Goal: Obtain resource: Obtain resource

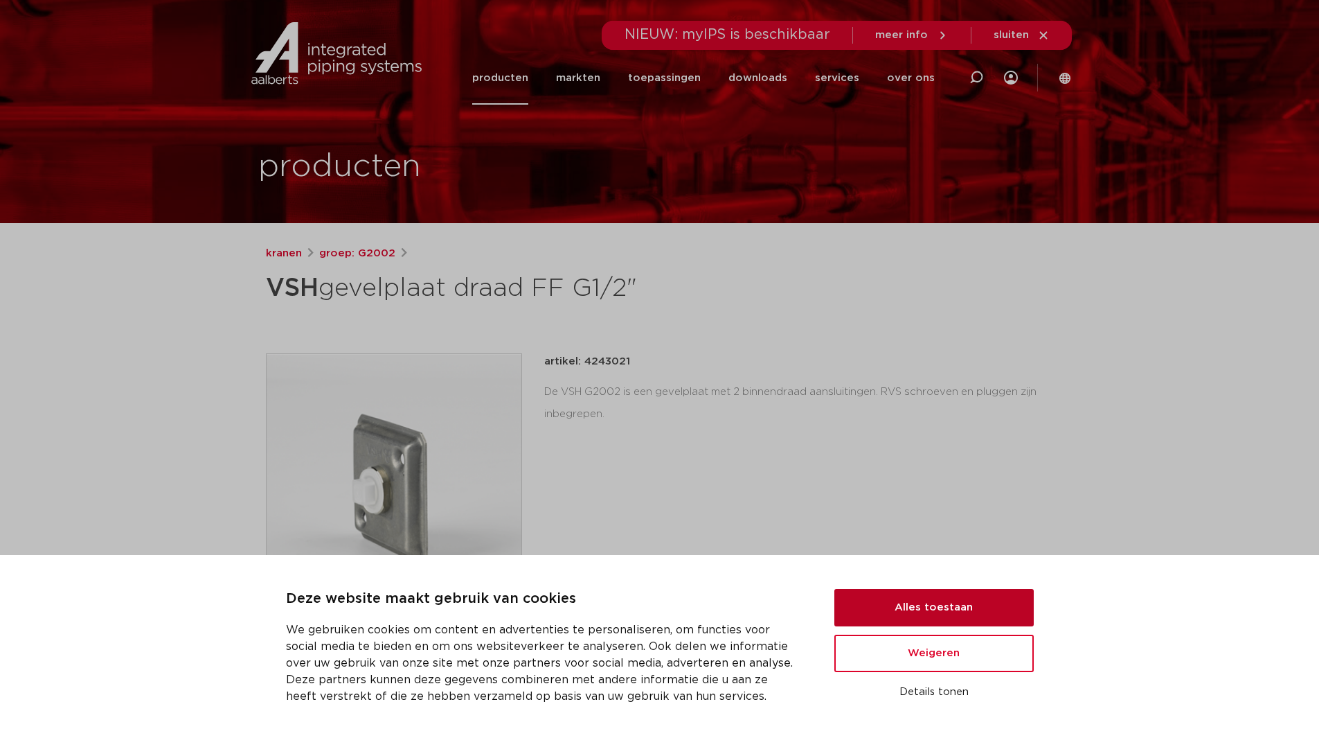
click at [911, 603] on button "Alles toestaan" at bounding box center [934, 607] width 199 height 37
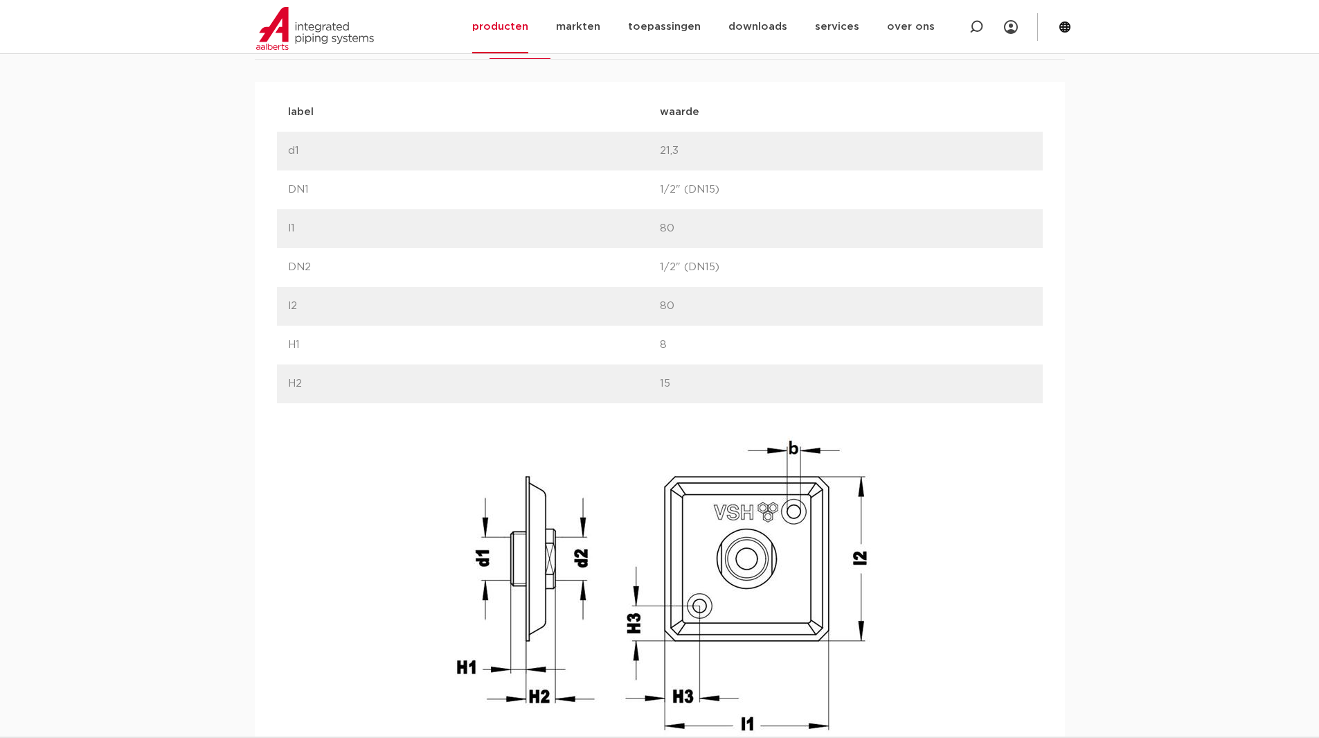
scroll to position [831, 0]
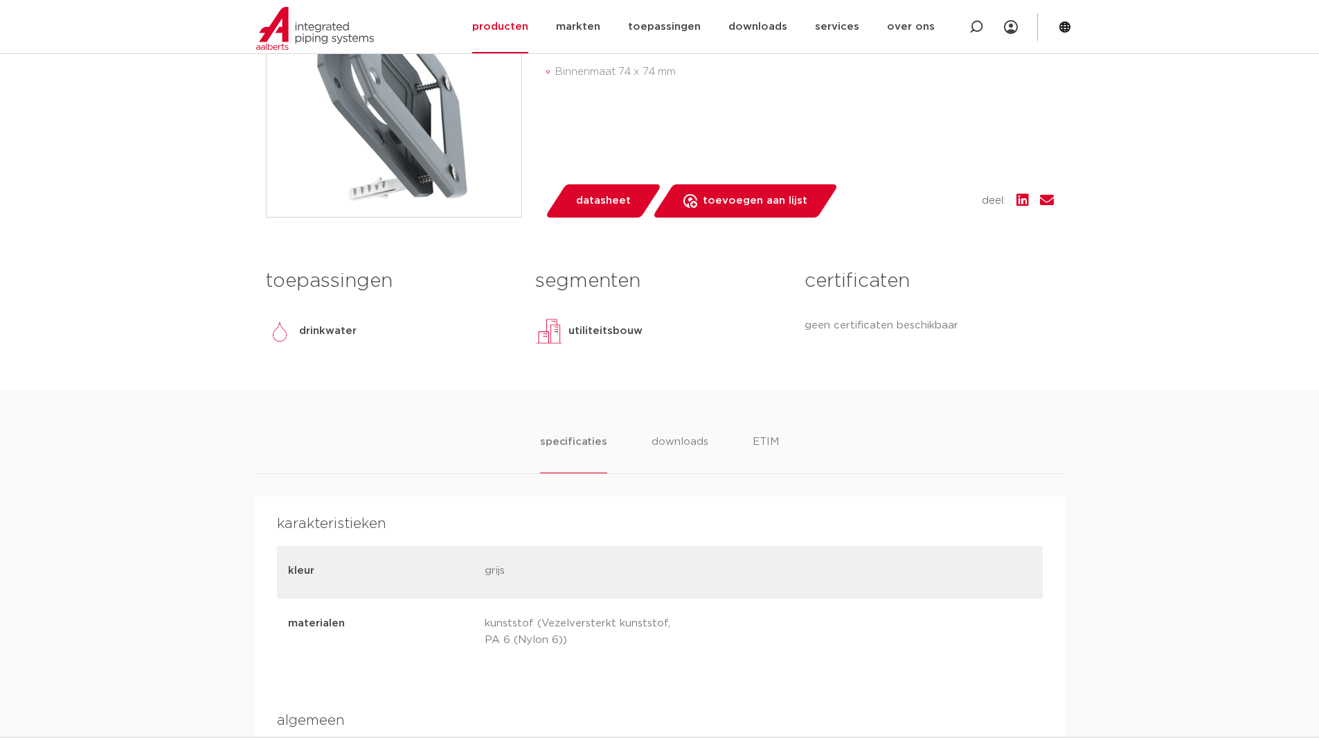
scroll to position [416, 0]
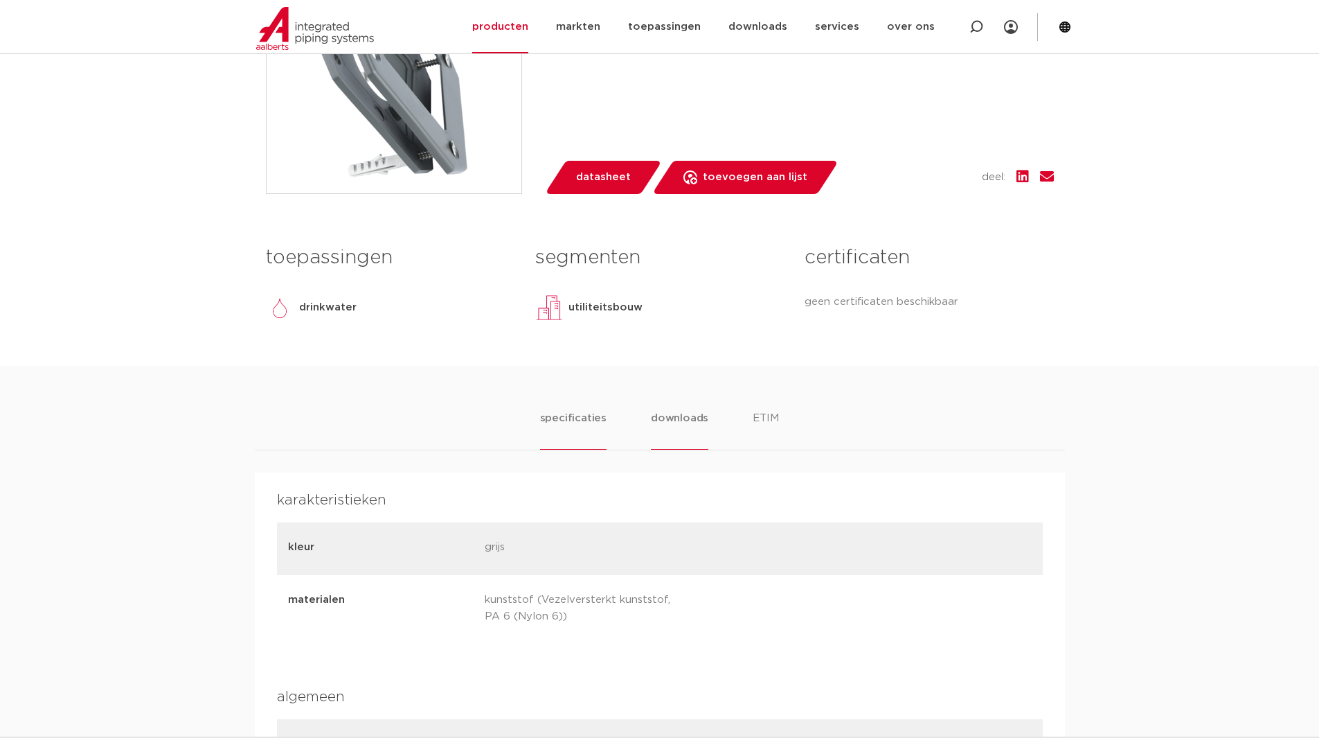
click at [681, 422] on li "downloads" at bounding box center [679, 429] width 57 height 39
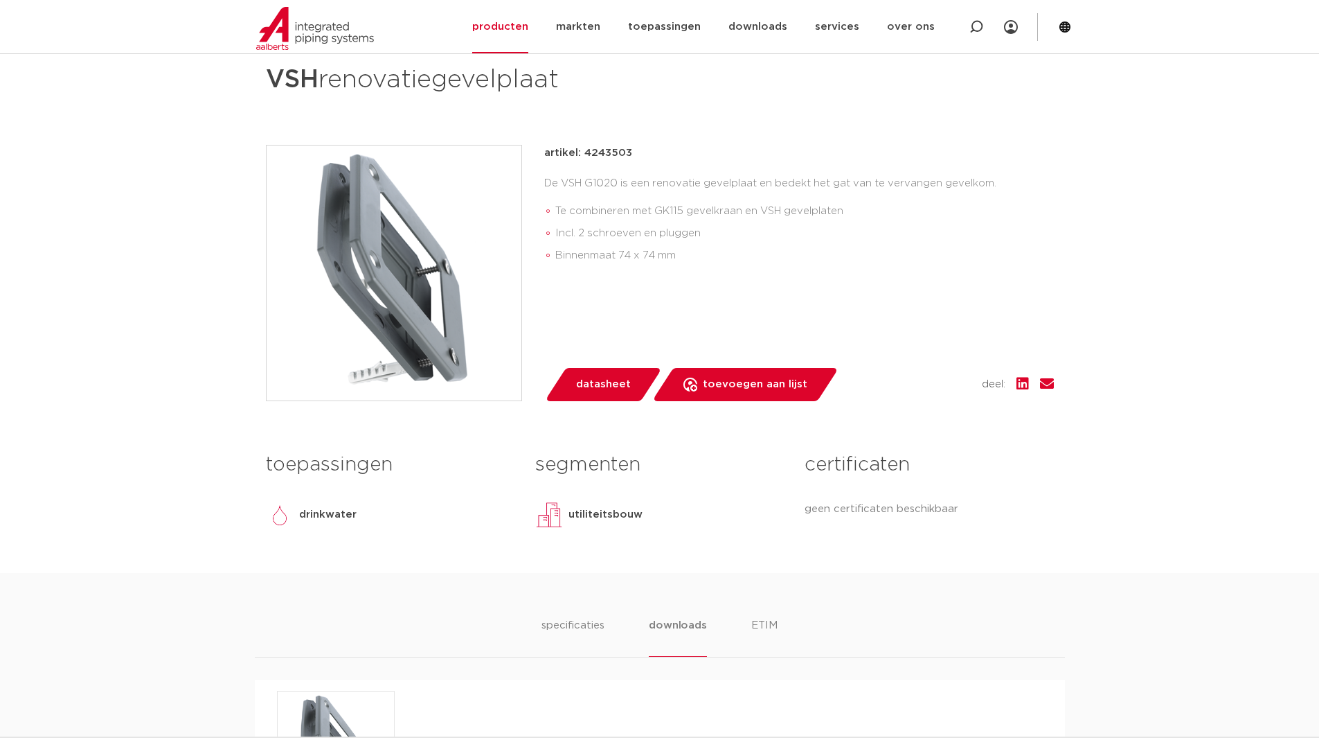
scroll to position [208, 0]
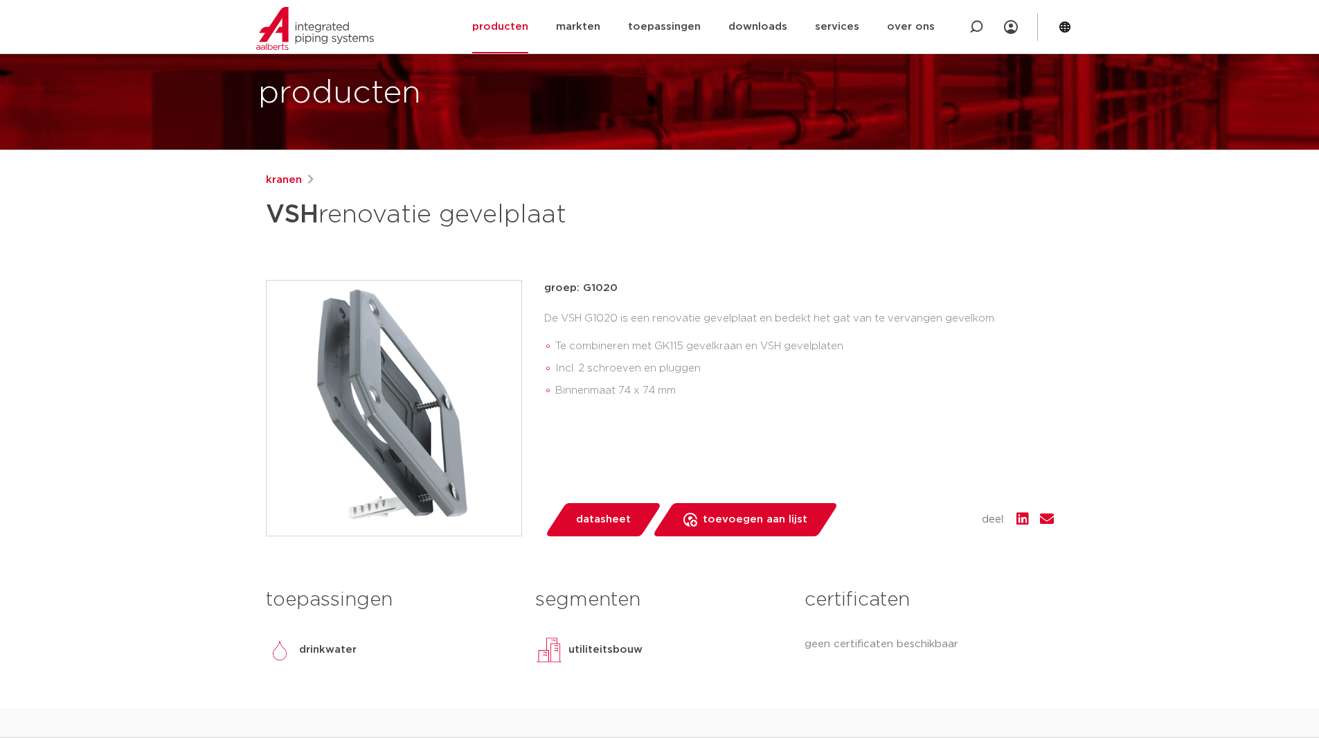
scroll to position [277, 0]
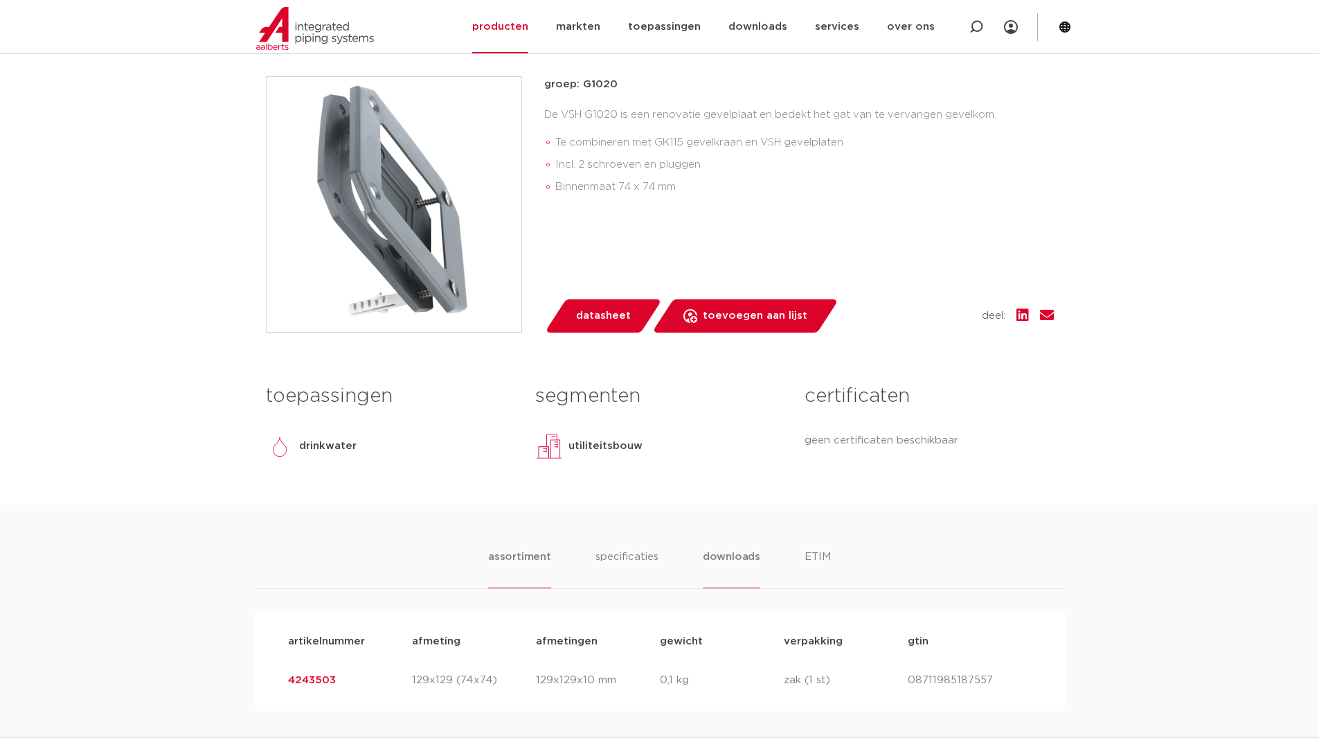
click at [739, 560] on li "downloads" at bounding box center [731, 568] width 57 height 39
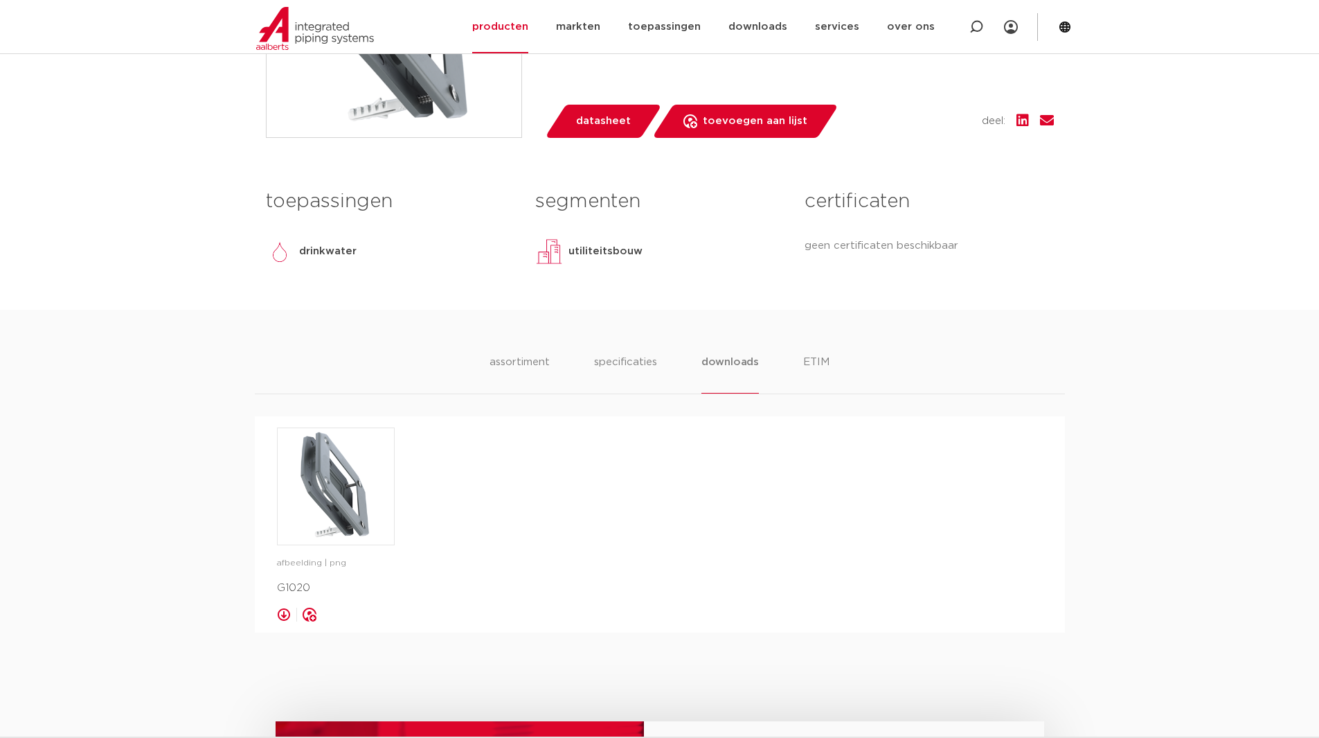
scroll to position [485, 0]
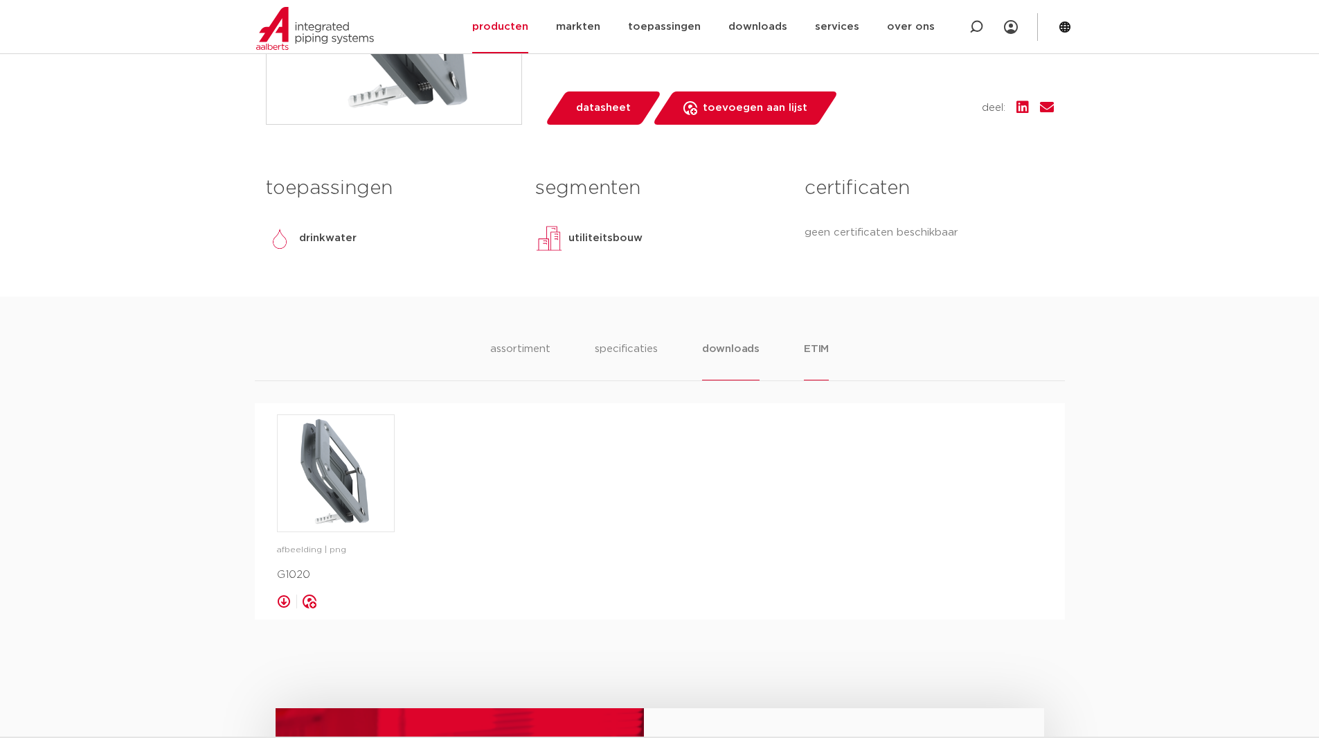
click at [815, 349] on li "ETIM" at bounding box center [816, 360] width 25 height 39
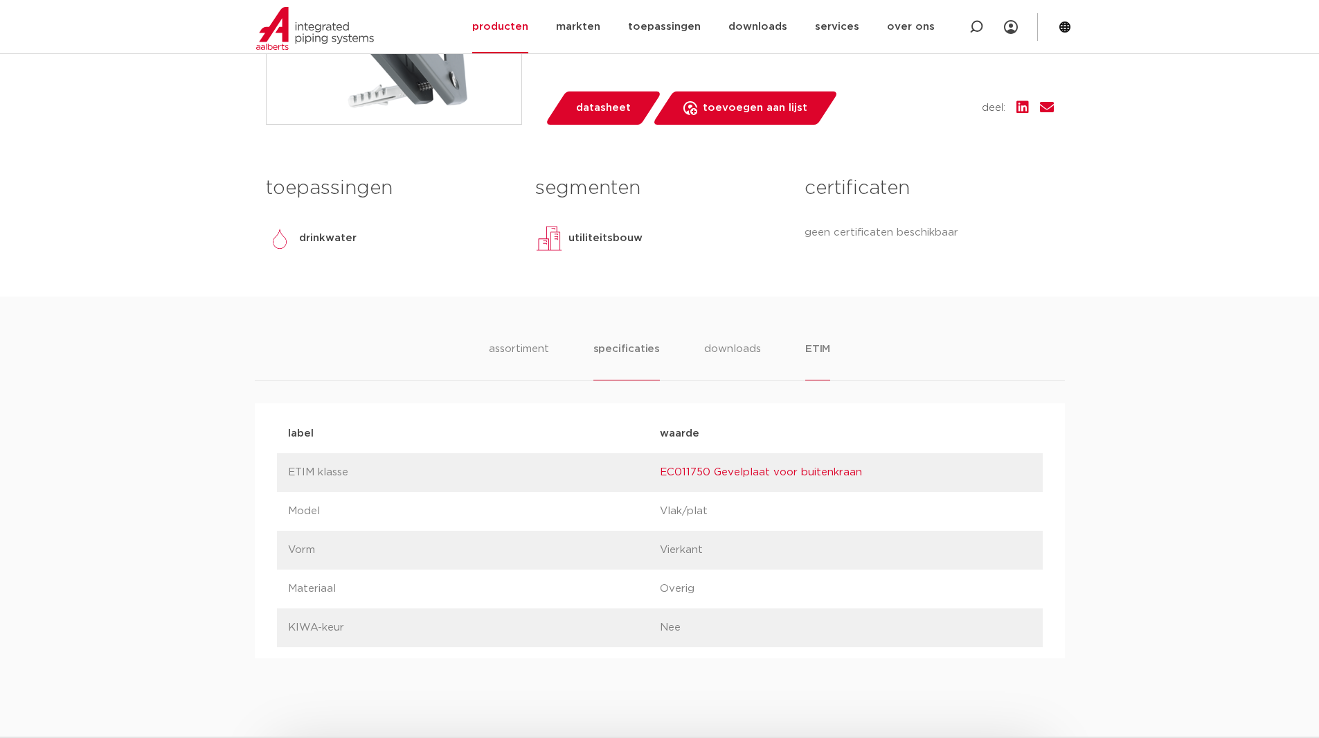
click at [623, 349] on li "specificaties" at bounding box center [627, 360] width 66 height 39
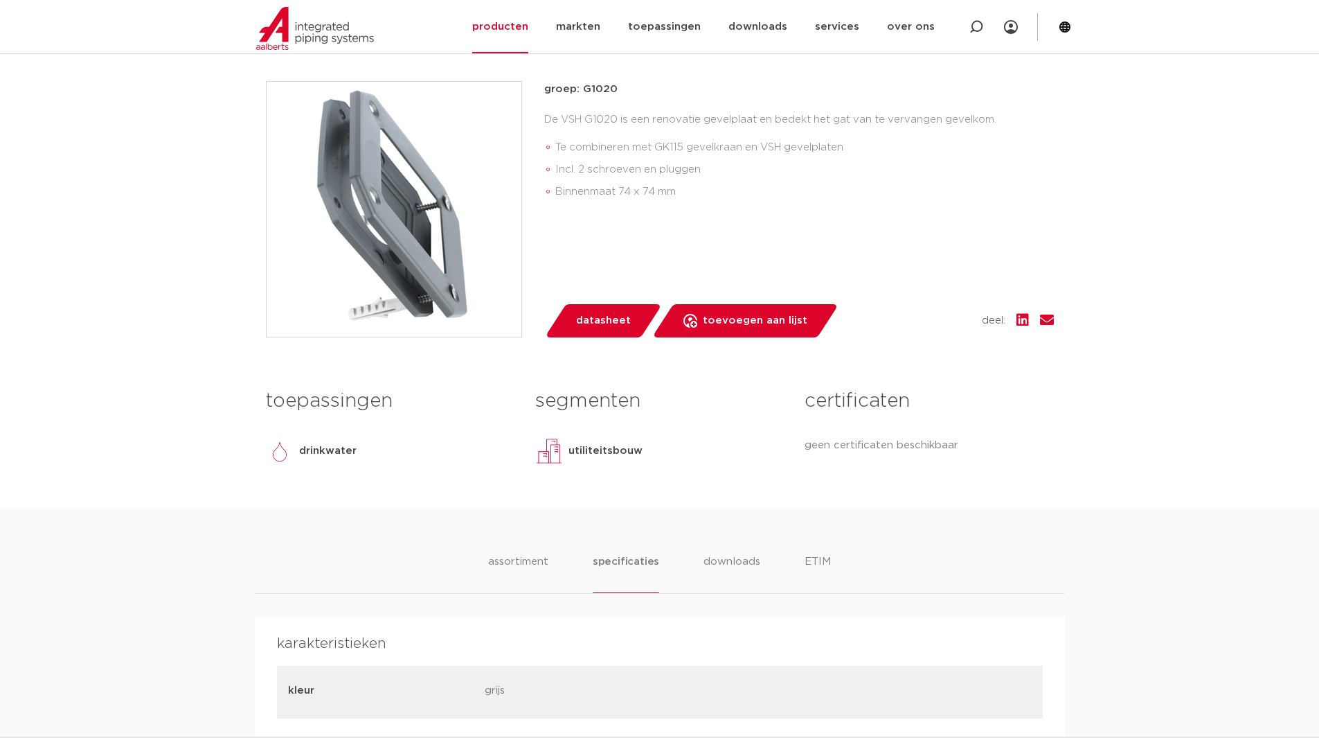
scroll to position [80, 0]
